Goal: Task Accomplishment & Management: Use online tool/utility

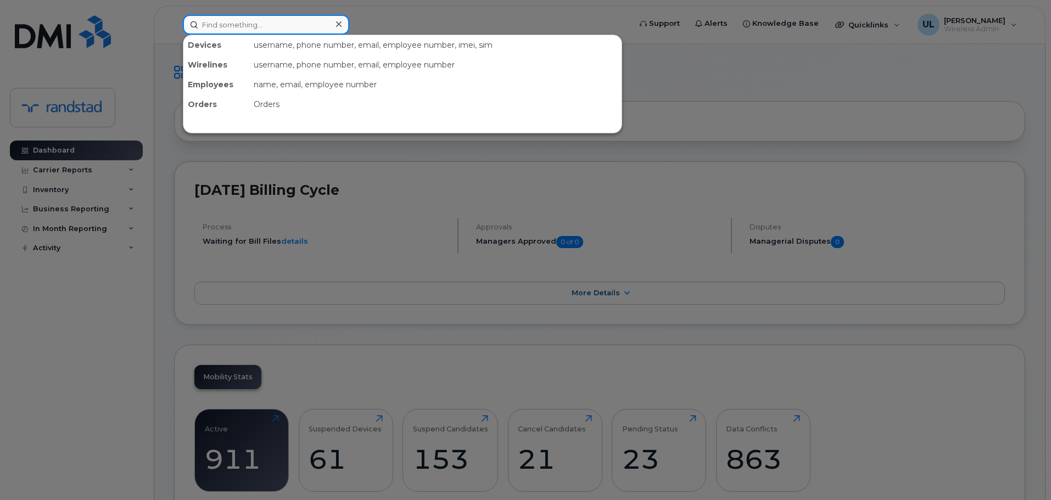
click at [314, 28] on input at bounding box center [266, 25] width 166 height 20
paste input "Lessard"
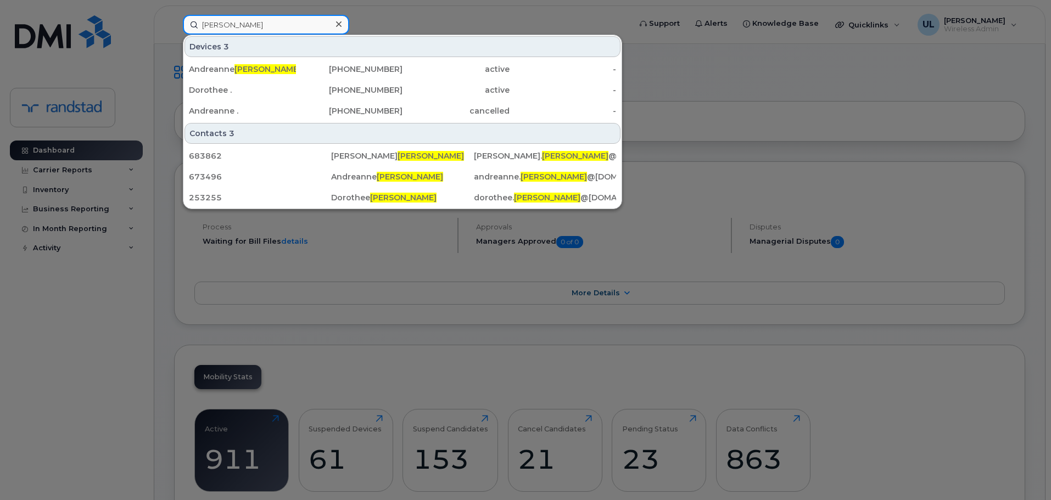
type input "Lessard"
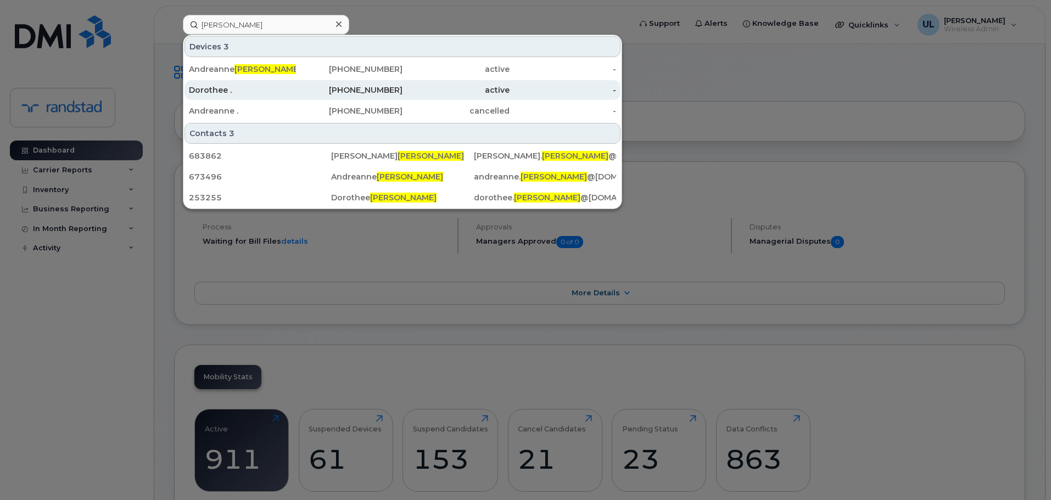
click at [295, 93] on div "Dorothee ." at bounding box center [242, 90] width 107 height 11
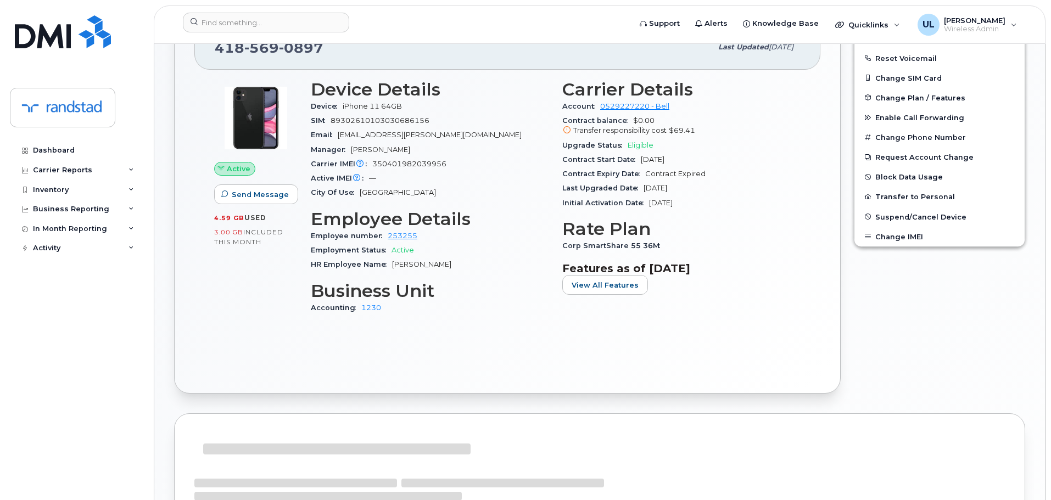
scroll to position [133, 0]
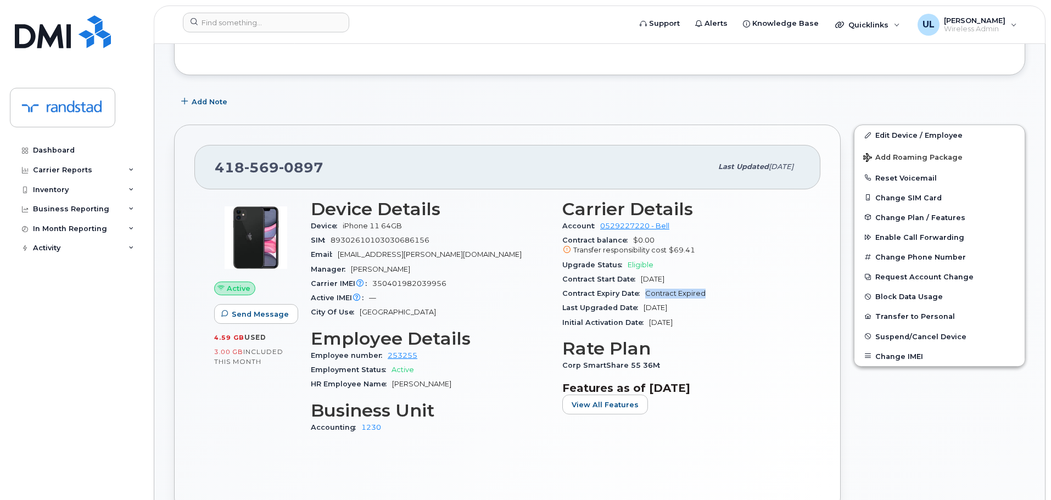
drag, startPoint x: 716, startPoint y: 295, endPoint x: 645, endPoint y: 299, distance: 70.9
click at [645, 299] on div "Contract Expiry Date Contract Expired" at bounding box center [681, 294] width 238 height 14
click at [269, 169] on span "569" at bounding box center [261, 167] width 35 height 16
copy span "418 569 0897"
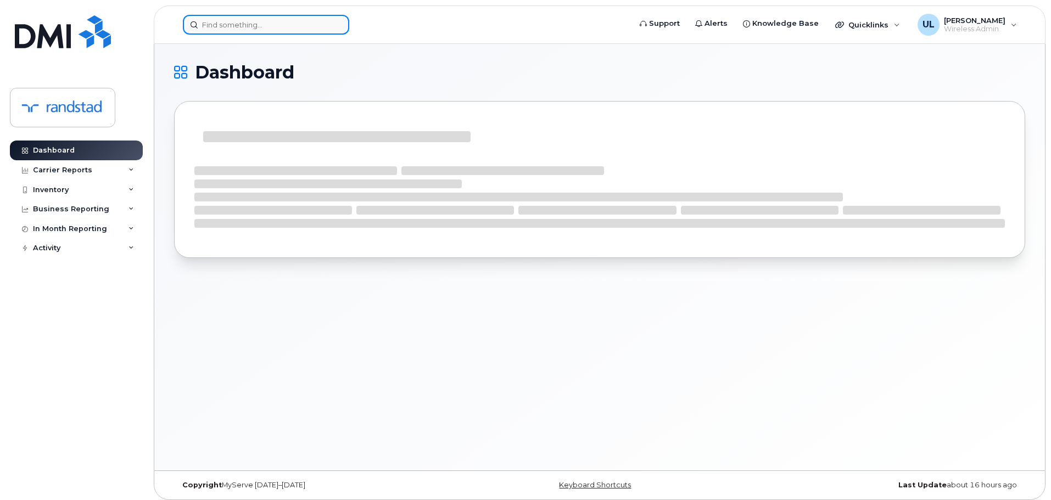
click at [250, 31] on input at bounding box center [266, 25] width 166 height 20
paste input "5142070300"
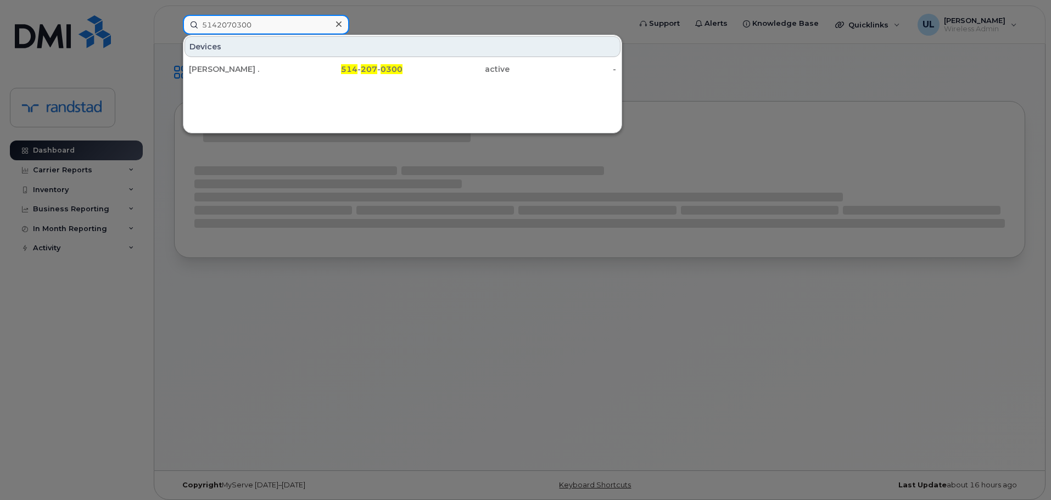
type input "5142070300"
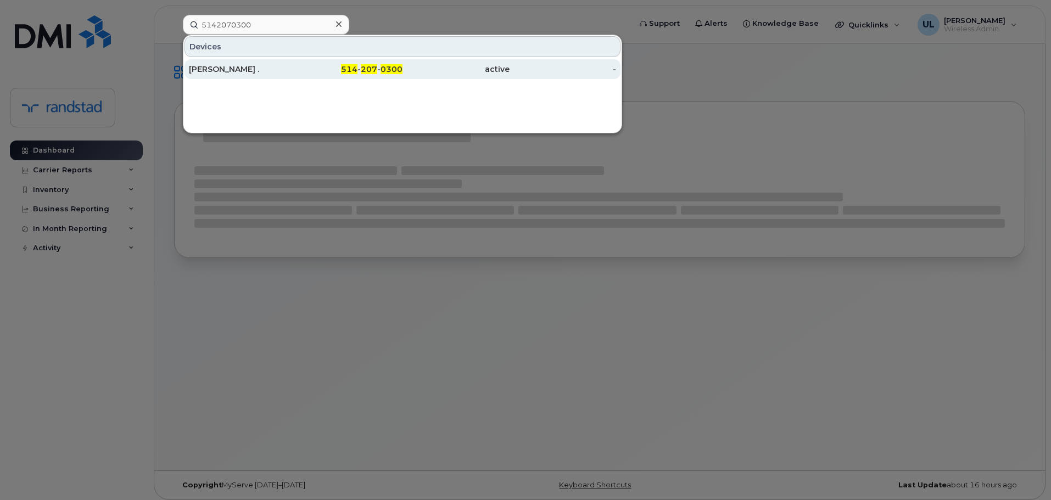
drag, startPoint x: 261, startPoint y: 62, endPoint x: 263, endPoint y: 68, distance: 6.4
click at [263, 68] on div "Andree ." at bounding box center [242, 69] width 107 height 11
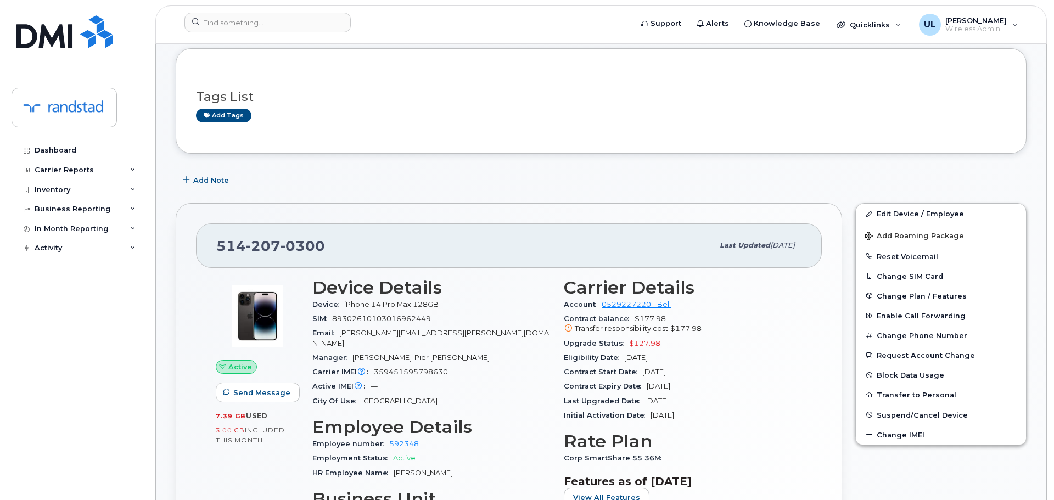
scroll to position [220, 0]
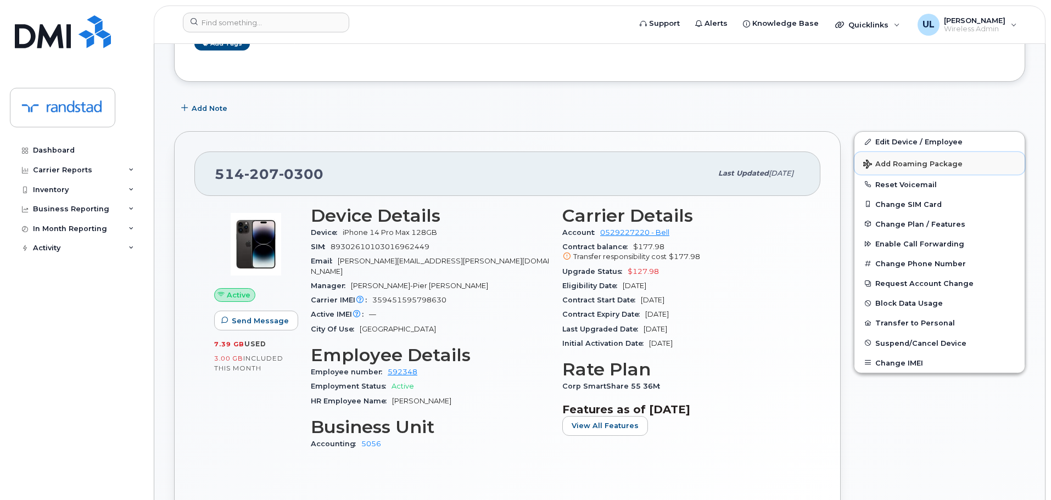
click at [914, 163] on span "Add Roaming Package" at bounding box center [912, 165] width 99 height 10
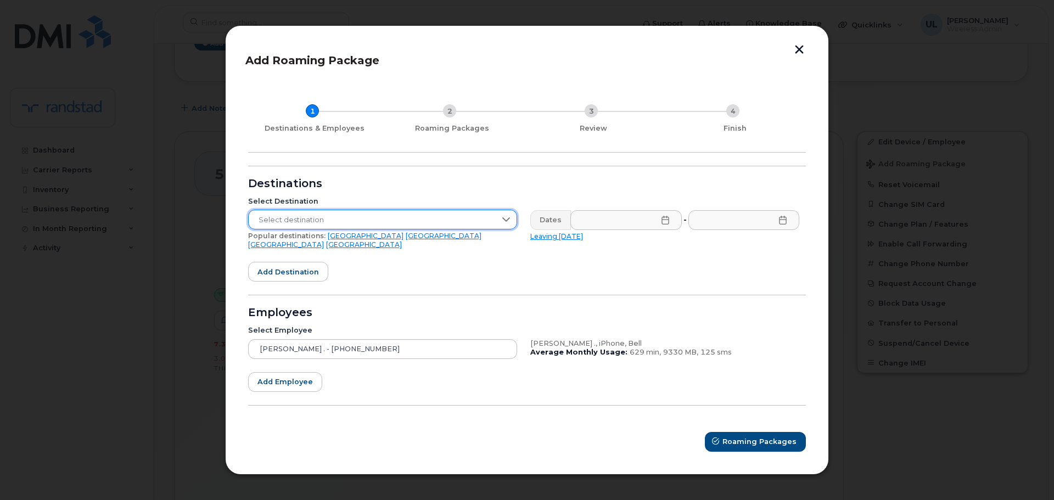
click at [387, 221] on span "Select destination" at bounding box center [372, 220] width 247 height 20
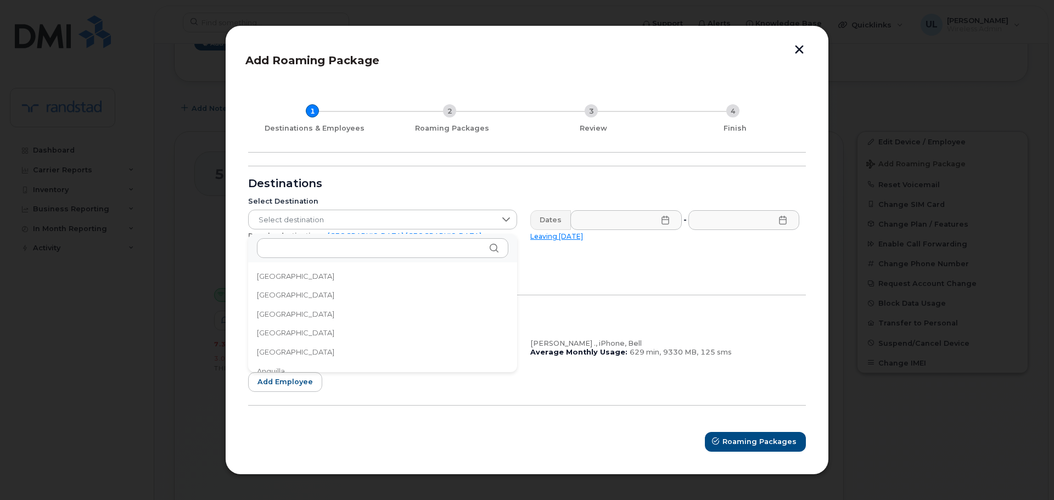
click at [378, 237] on div "206 results are available" at bounding box center [382, 248] width 269 height 29
click at [369, 250] on input "text" at bounding box center [383, 248] width 252 height 20
paste input "Martinique"
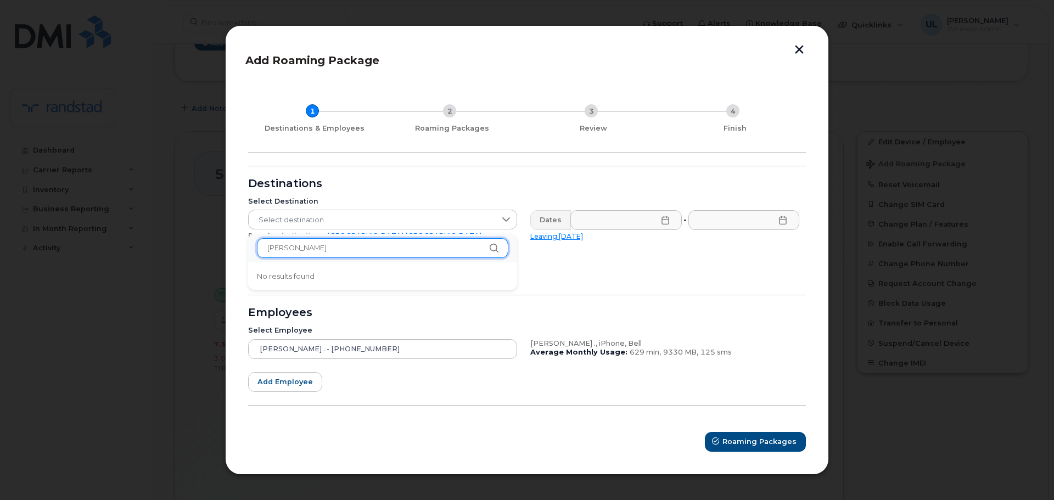
type input "carr"
click at [801, 52] on button "button" at bounding box center [799, 51] width 16 height 12
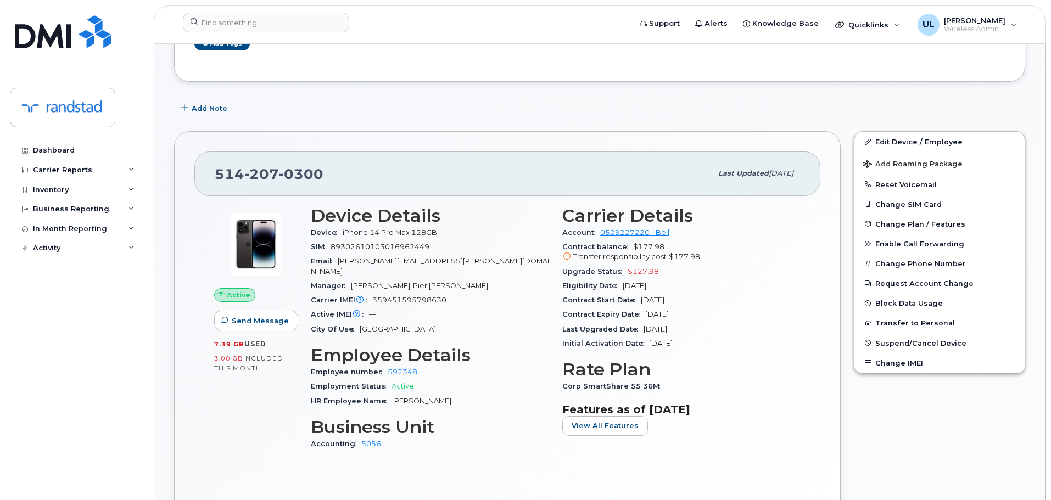
click at [213, 174] on div "514 207 0300 Last updated Sep 12, 2025" at bounding box center [507, 174] width 626 height 44
copy span "514 207 0300"
click at [892, 165] on span "Add Roaming Package" at bounding box center [912, 165] width 99 height 10
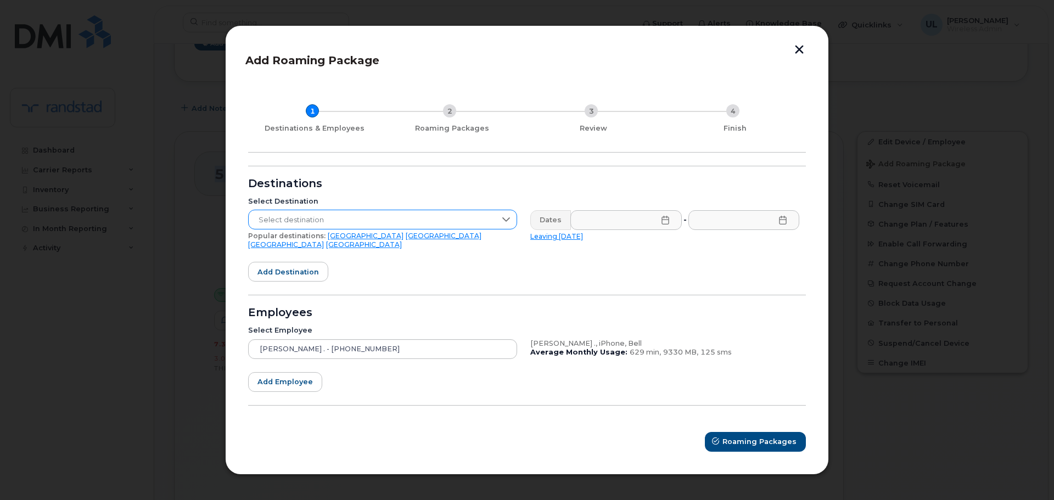
click at [343, 230] on span "Select destination" at bounding box center [372, 220] width 247 height 20
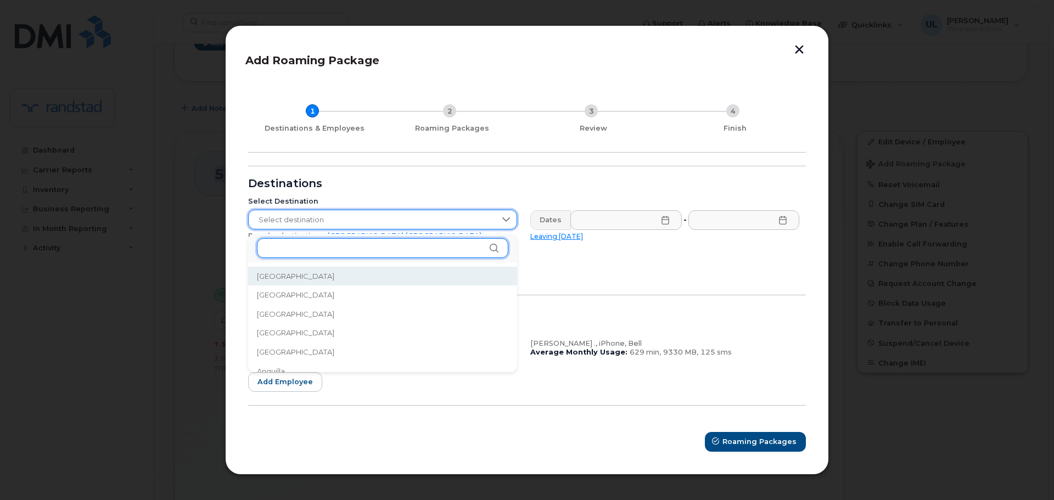
click at [316, 252] on input "text" at bounding box center [383, 248] width 252 height 20
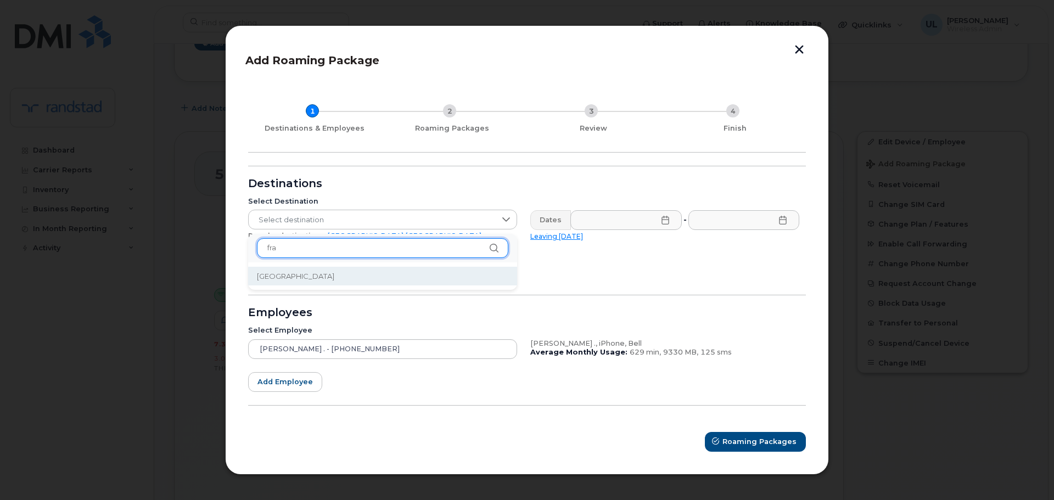
type input "fra"
click at [315, 280] on li "France" at bounding box center [382, 276] width 269 height 19
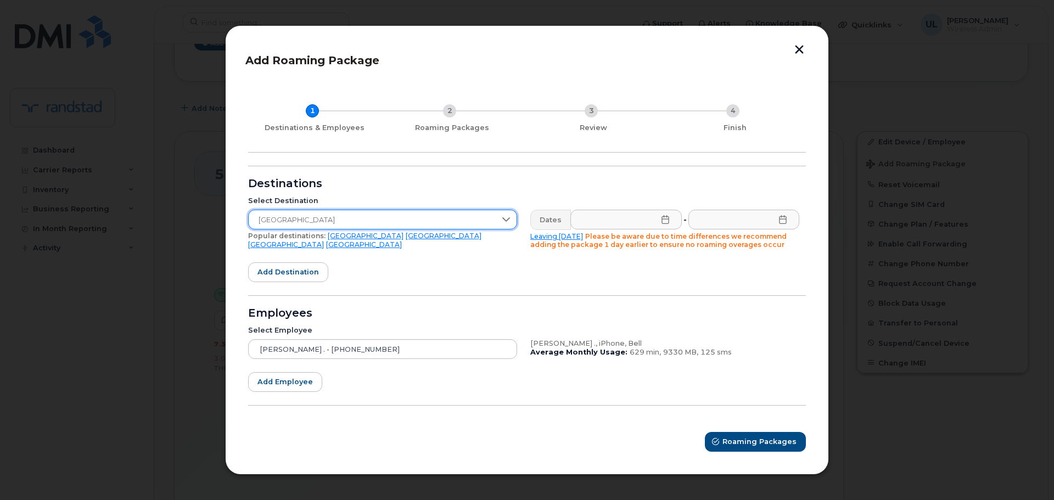
click at [363, 222] on span "France" at bounding box center [372, 220] width 247 height 20
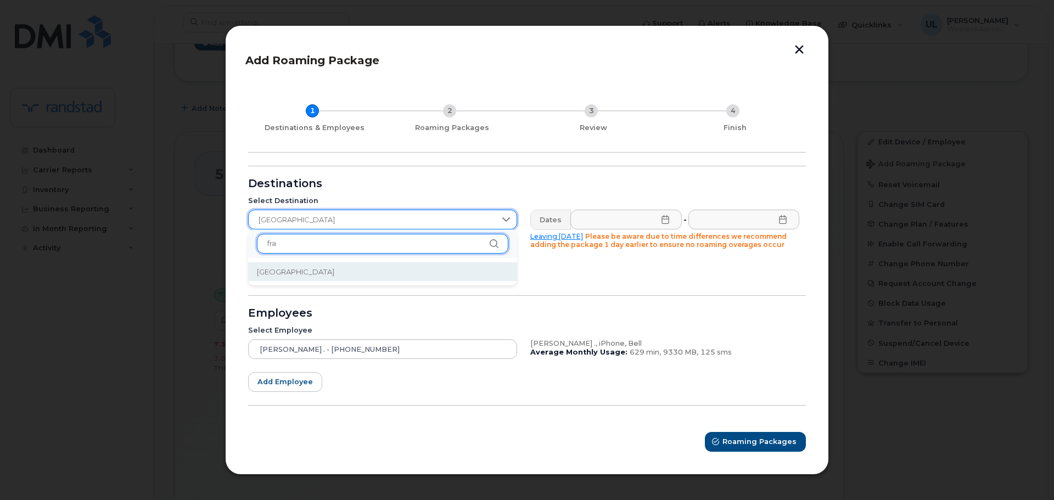
click at [342, 247] on input "fra" at bounding box center [383, 244] width 252 height 20
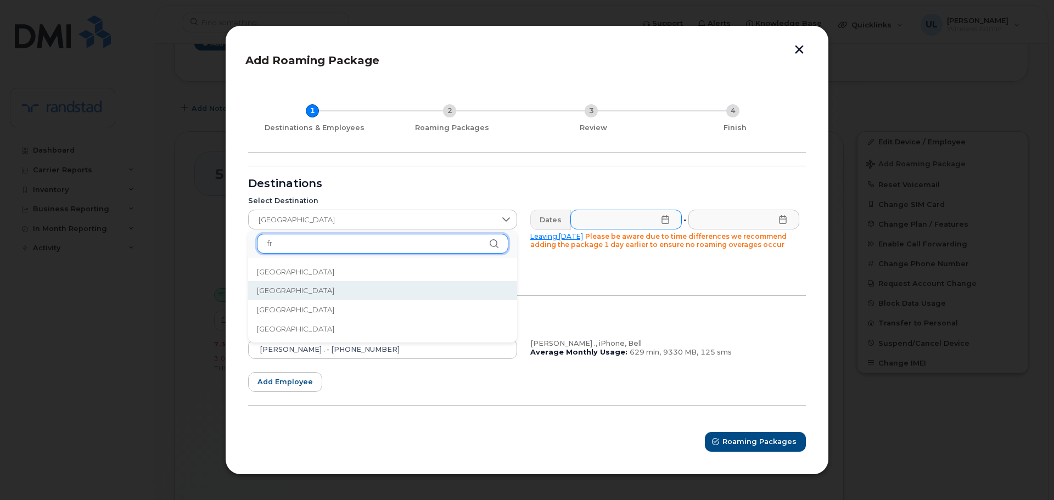
type input "fr"
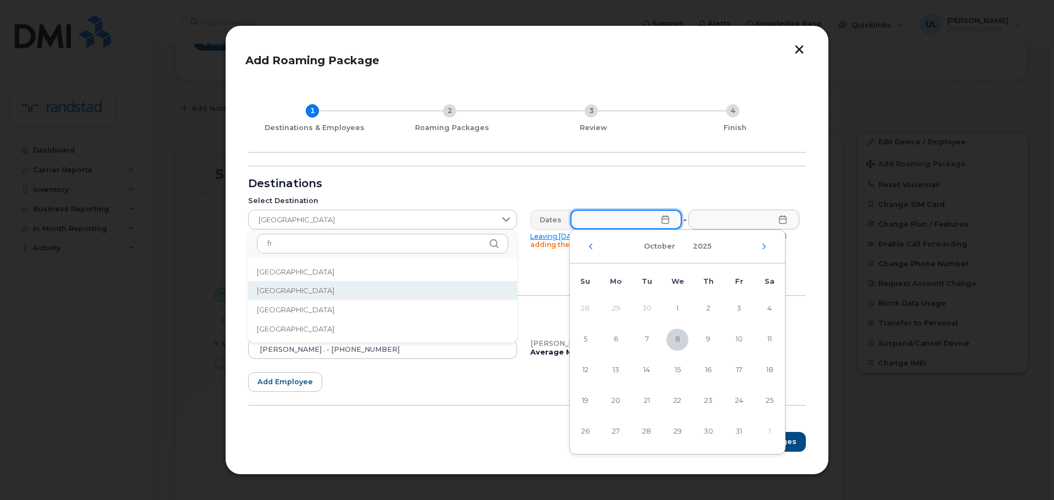
click at [606, 220] on input "text" at bounding box center [626, 220] width 111 height 20
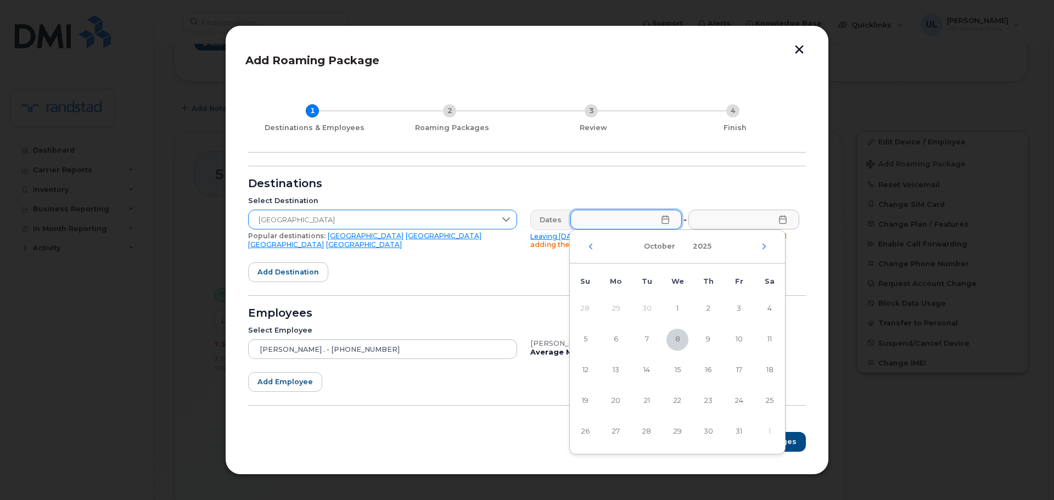
click at [428, 227] on span "France" at bounding box center [372, 220] width 247 height 20
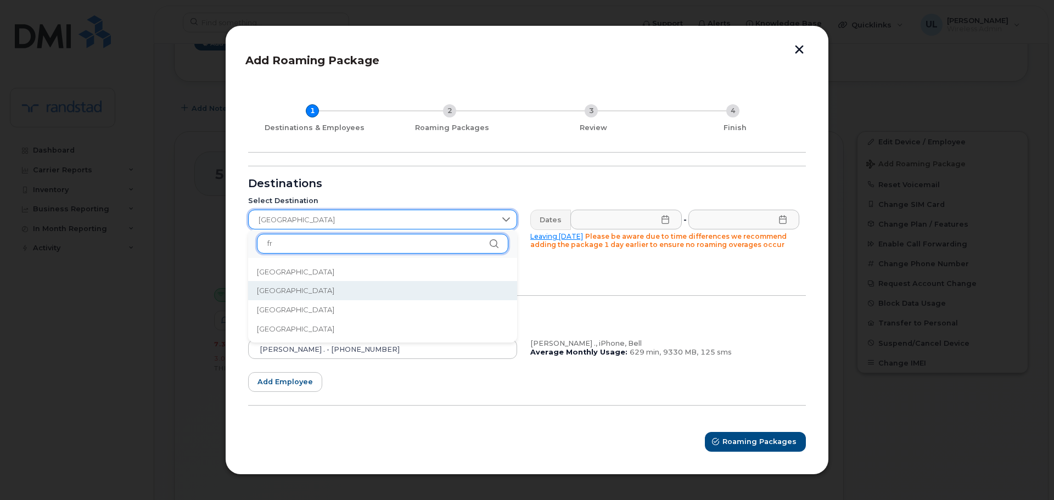
click at [381, 244] on input "fr" at bounding box center [383, 244] width 252 height 20
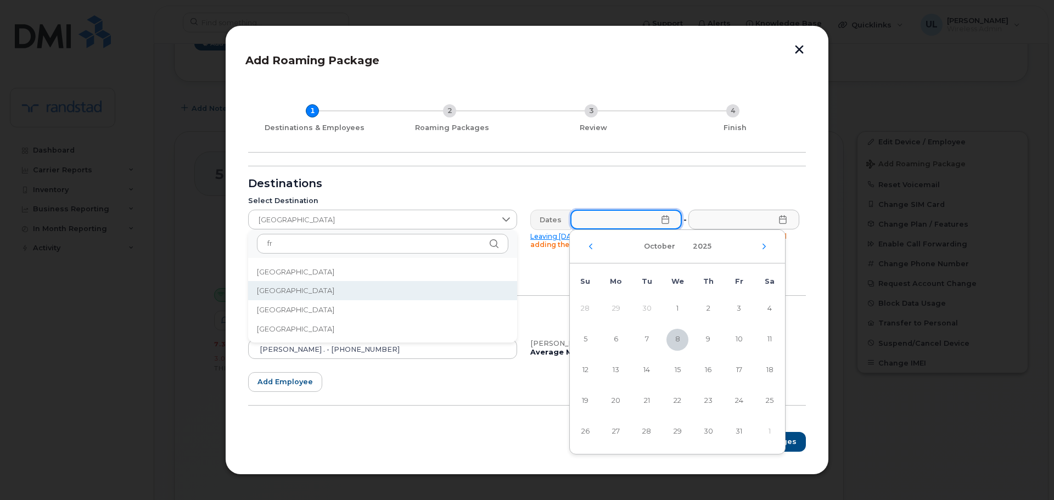
click at [652, 219] on input "text" at bounding box center [626, 220] width 111 height 20
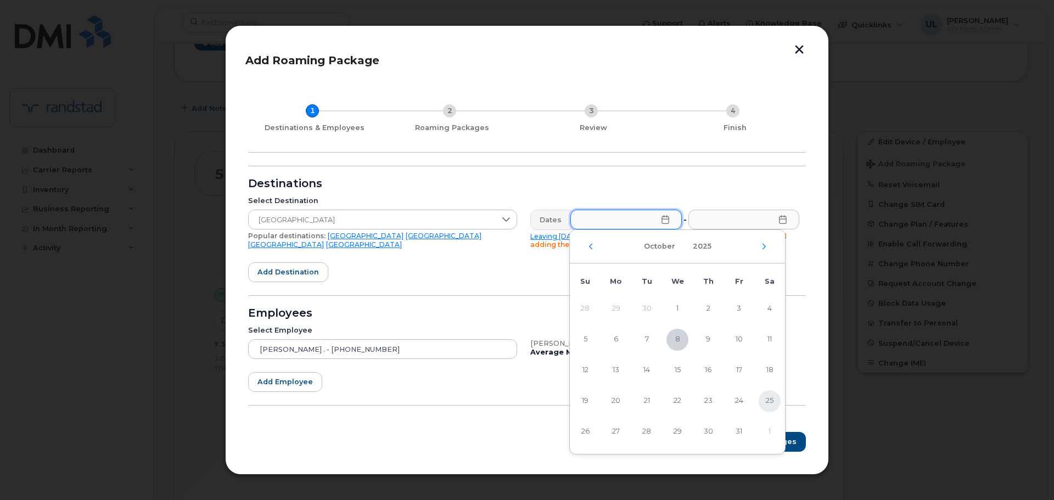
click at [767, 406] on span "25" at bounding box center [770, 401] width 22 height 22
type input "10/25/2025"
click at [766, 227] on input "text" at bounding box center [743, 220] width 111 height 20
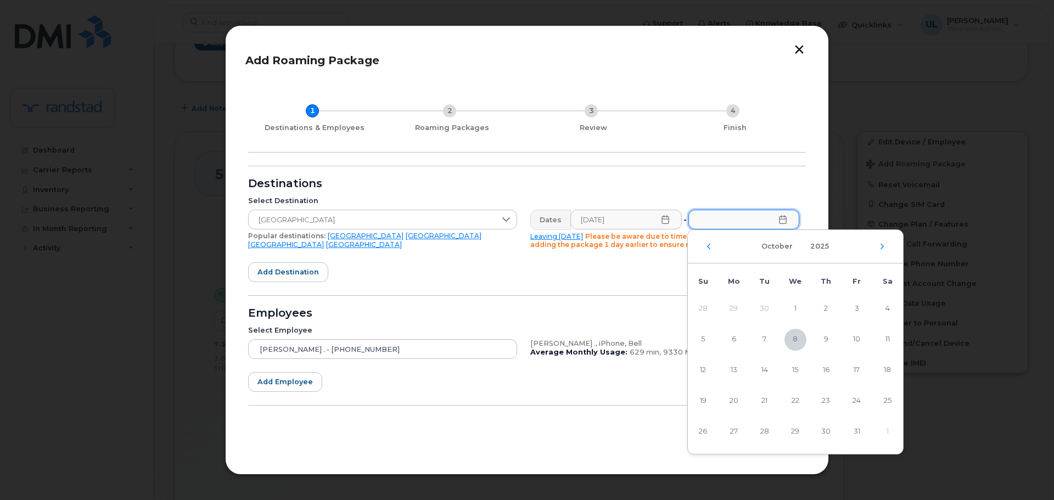
click at [887, 247] on div "October 2025" at bounding box center [795, 247] width 215 height 34
click at [881, 247] on icon "Next Month" at bounding box center [882, 246] width 7 height 9
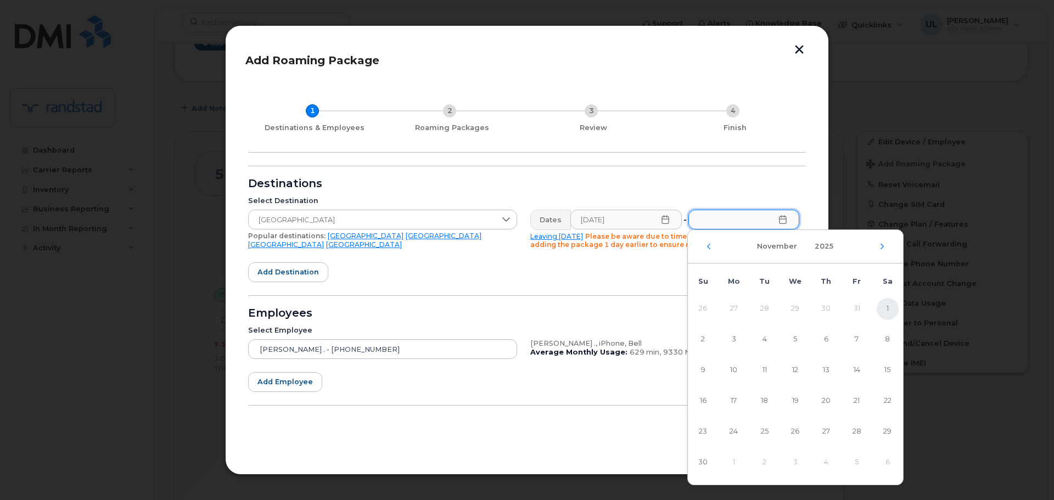
click at [884, 308] on span "1" at bounding box center [888, 309] width 22 height 22
type input "11/01/2025"
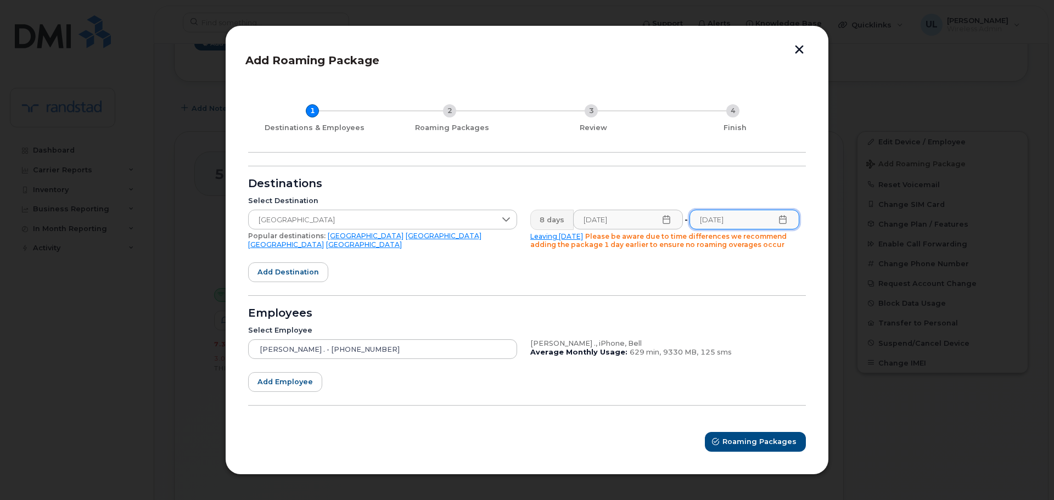
click at [594, 277] on form "Destinations Select Destination France Popular destinations: USA Mexico United …" at bounding box center [527, 309] width 558 height 286
click at [777, 440] on span "Roaming Packages" at bounding box center [760, 442] width 74 height 10
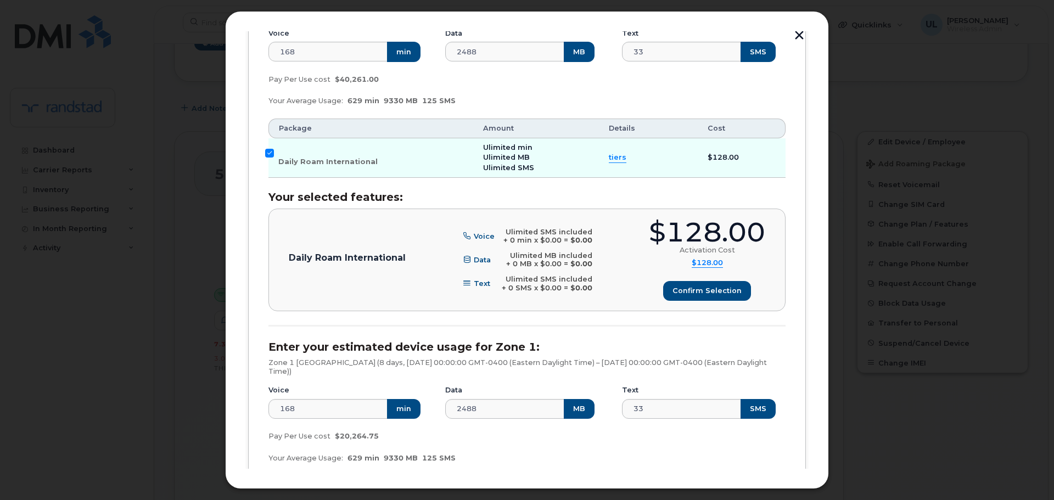
click at [683, 234] on div "$128.00" at bounding box center [707, 232] width 116 height 27
copy div "$128.00"
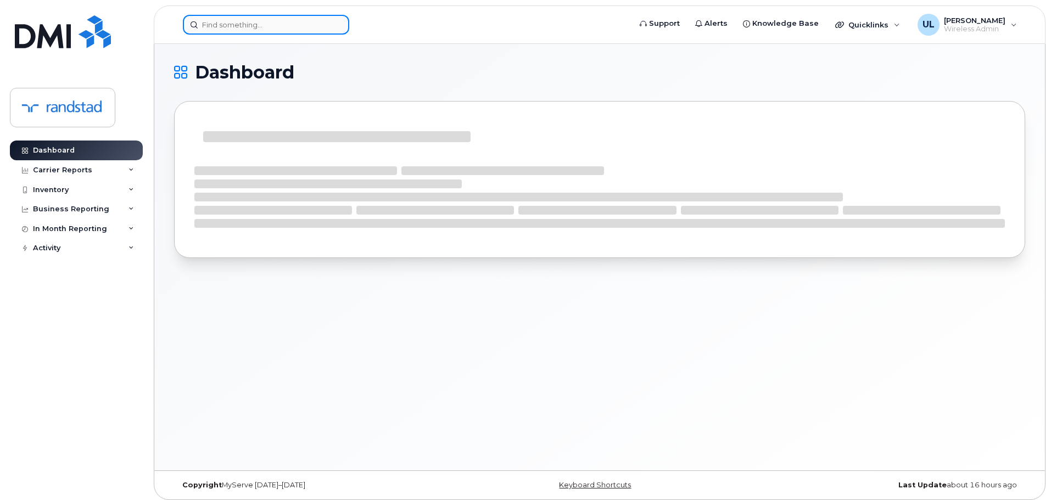
click at [292, 25] on input at bounding box center [266, 25] width 166 height 20
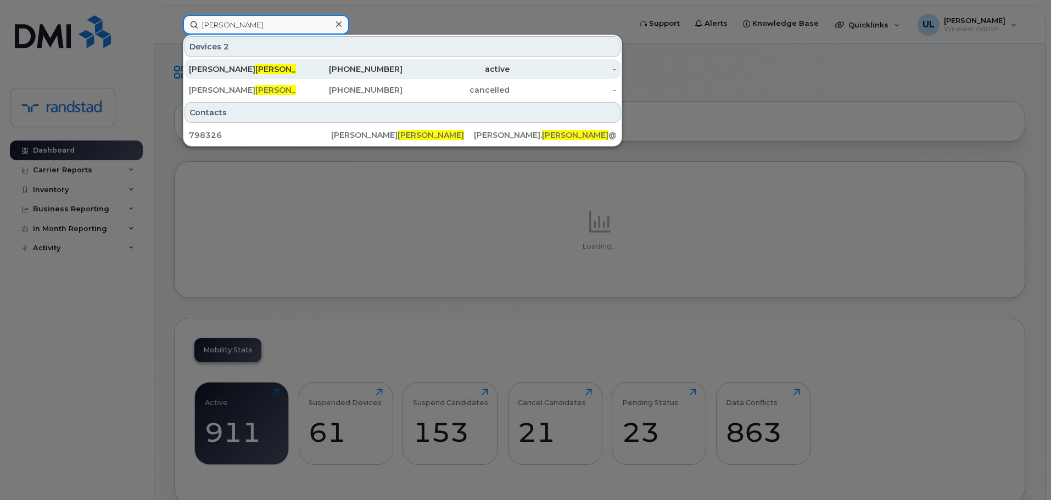
type input "[PERSON_NAME]"
click at [293, 63] on div "Elsa Chabot" at bounding box center [242, 69] width 107 height 20
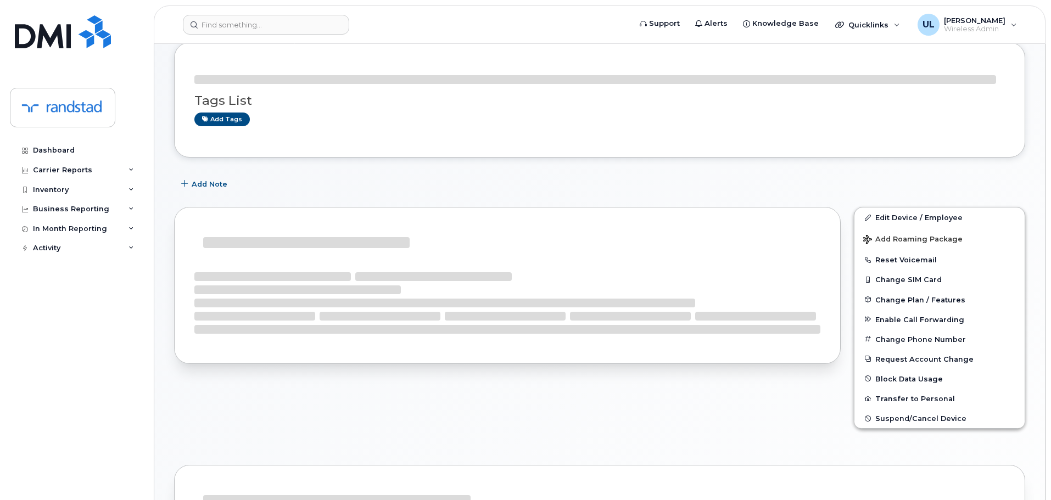
scroll to position [110, 0]
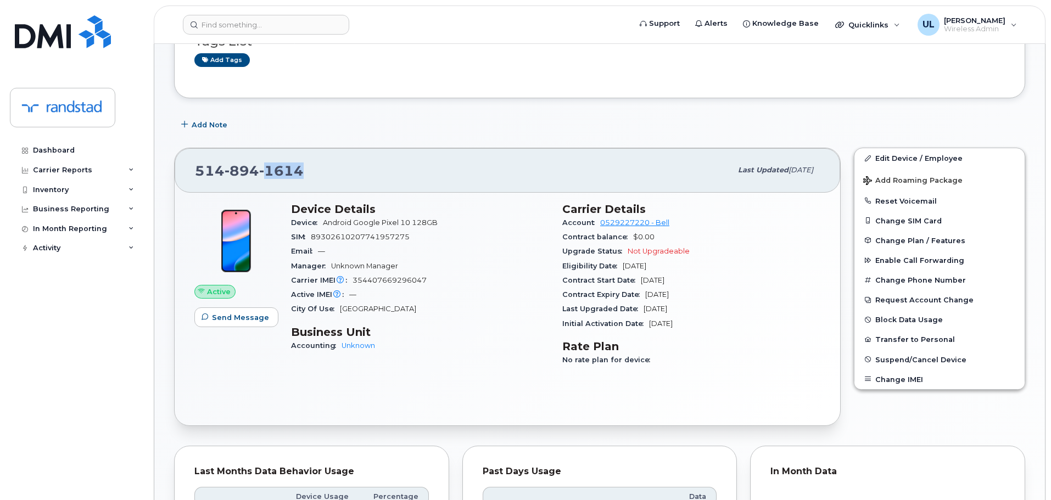
drag, startPoint x: 312, startPoint y: 172, endPoint x: 264, endPoint y: 172, distance: 48.3
click at [264, 172] on div "[PHONE_NUMBER]" at bounding box center [463, 170] width 537 height 23
copy span "1614"
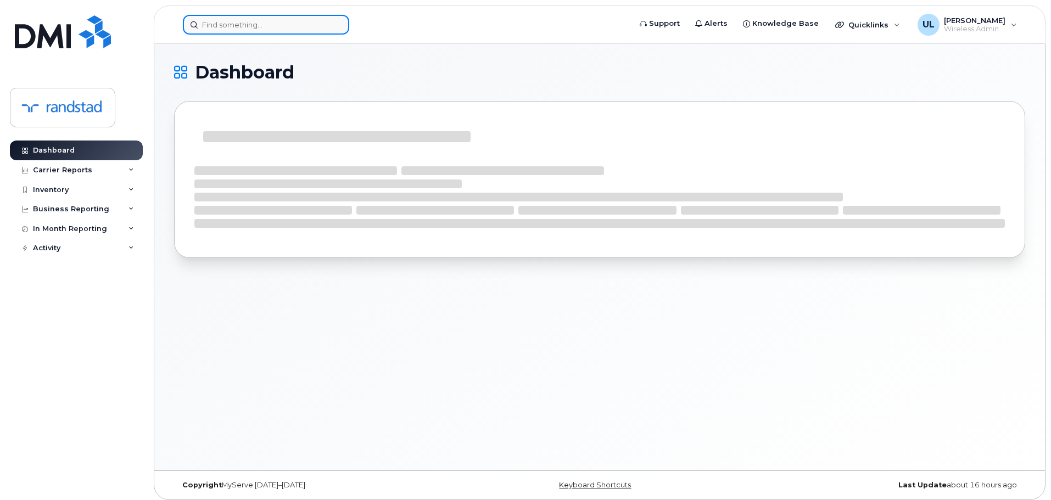
click at [292, 28] on input at bounding box center [266, 25] width 166 height 20
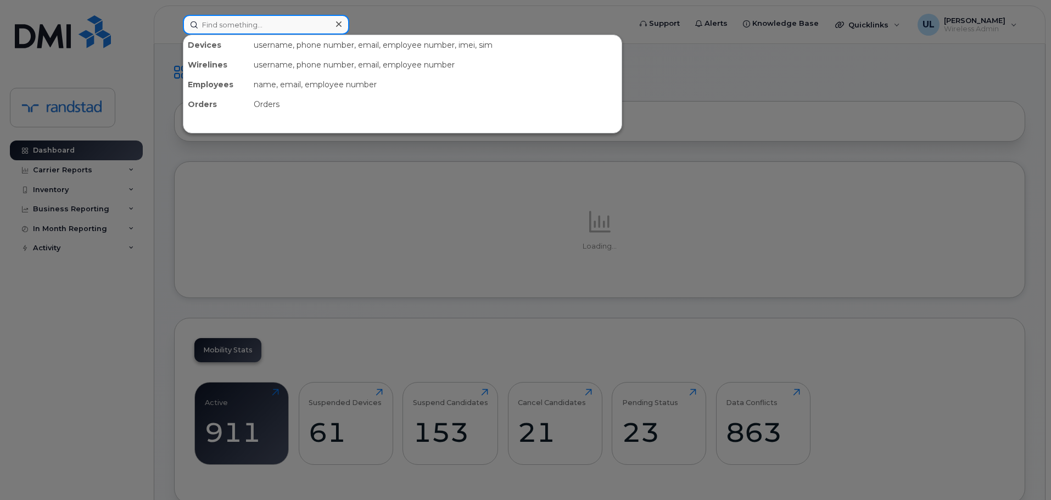
paste input "Chahinez"
type input "Chahinez"
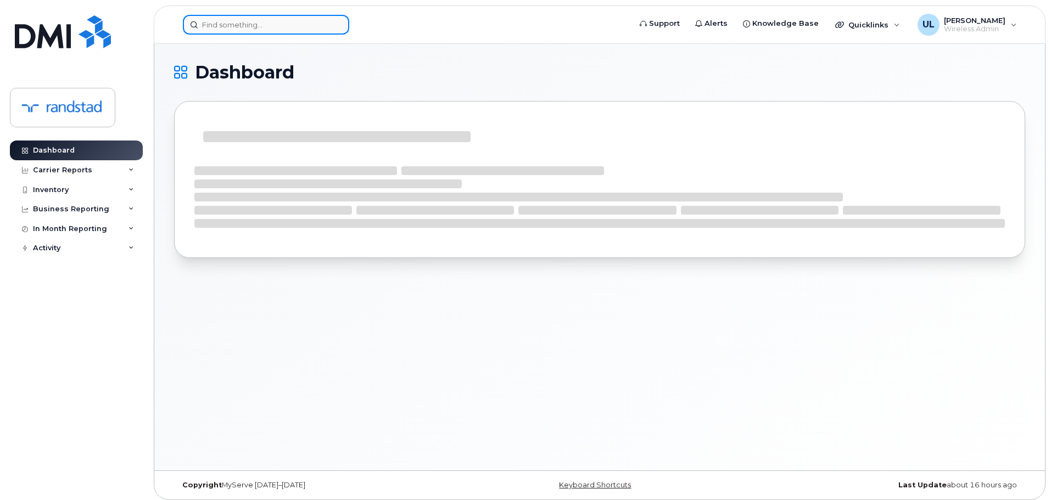
click at [300, 32] on input at bounding box center [266, 25] width 166 height 20
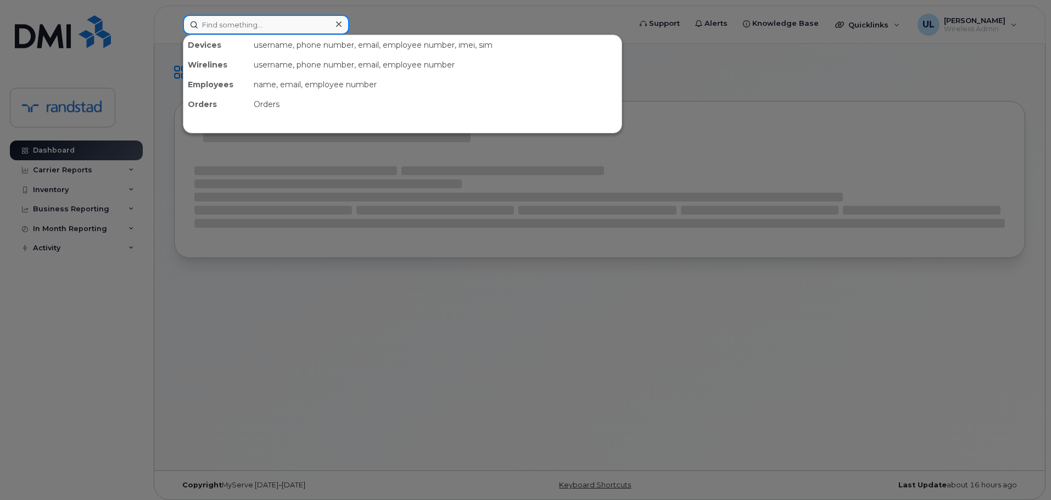
paste input "Chahinez"
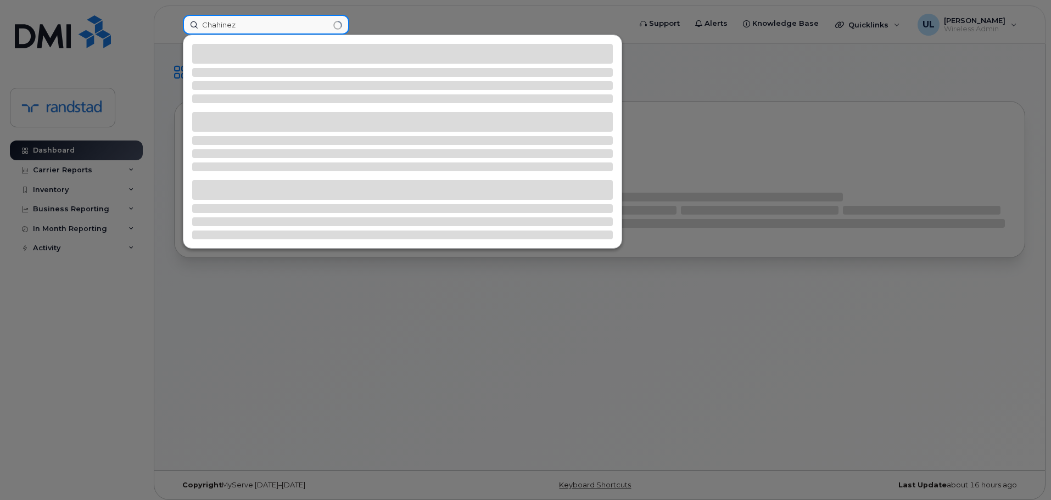
type input "Chahinez"
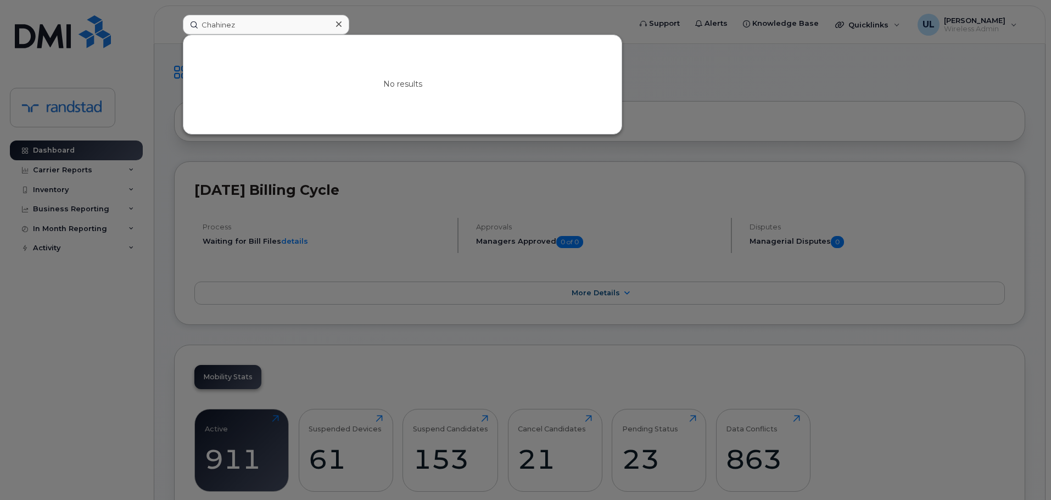
click at [532, 300] on div at bounding box center [525, 250] width 1051 height 500
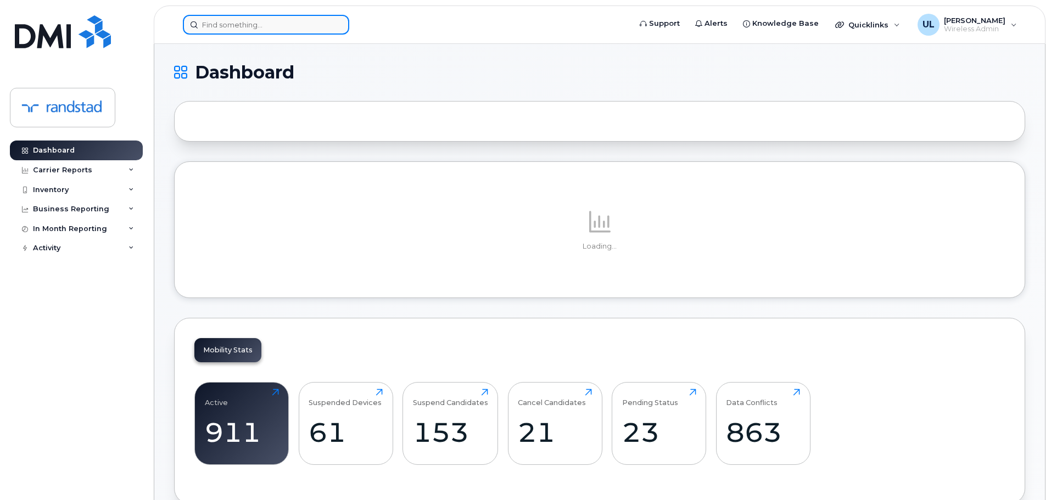
click at [219, 27] on input at bounding box center [266, 25] width 166 height 20
paste input "Chahinez"
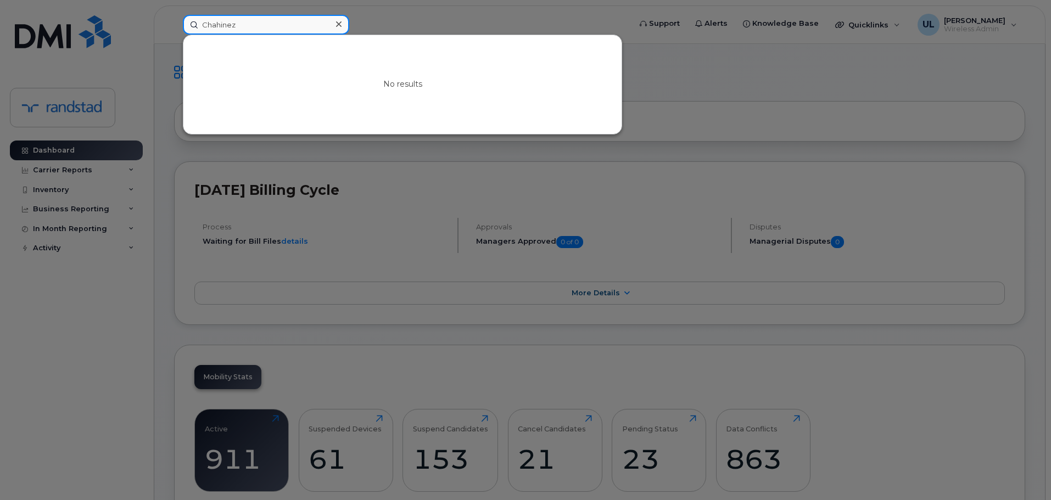
drag, startPoint x: 242, startPoint y: 58, endPoint x: 211, endPoint y: 32, distance: 40.6
click at [211, 32] on input "Chahinez" at bounding box center [266, 25] width 166 height 20
type input "Chahinez"
